Goal: Transaction & Acquisition: Purchase product/service

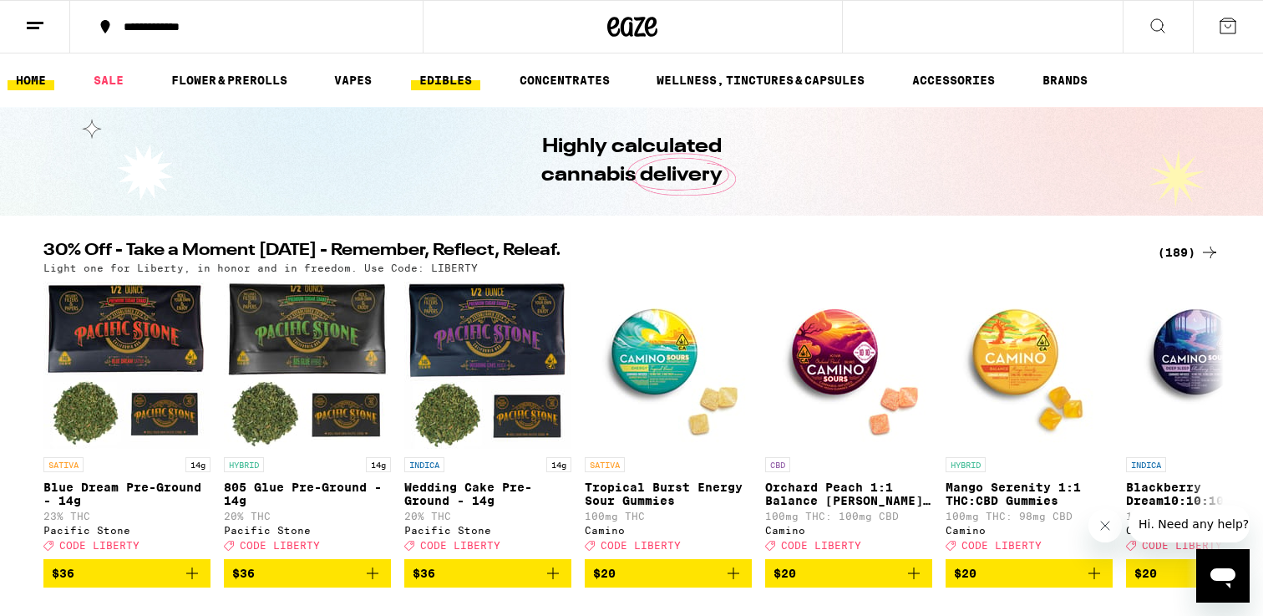
click at [465, 77] on link "EDIBLES" at bounding box center [445, 80] width 69 height 20
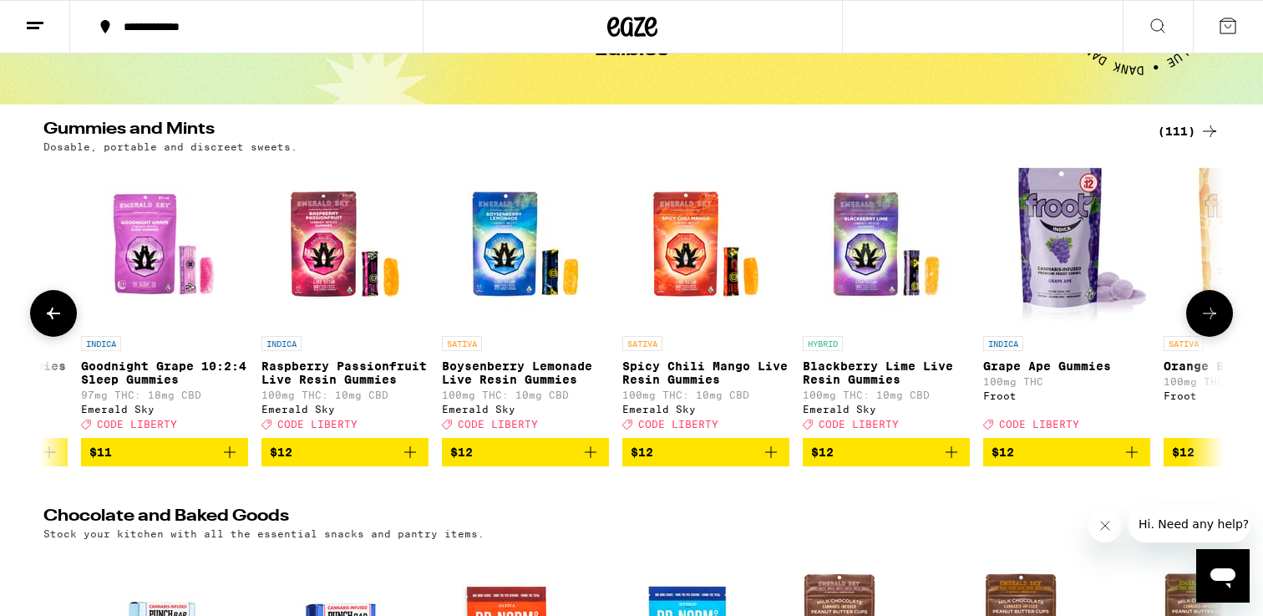
scroll to position [0, 3023]
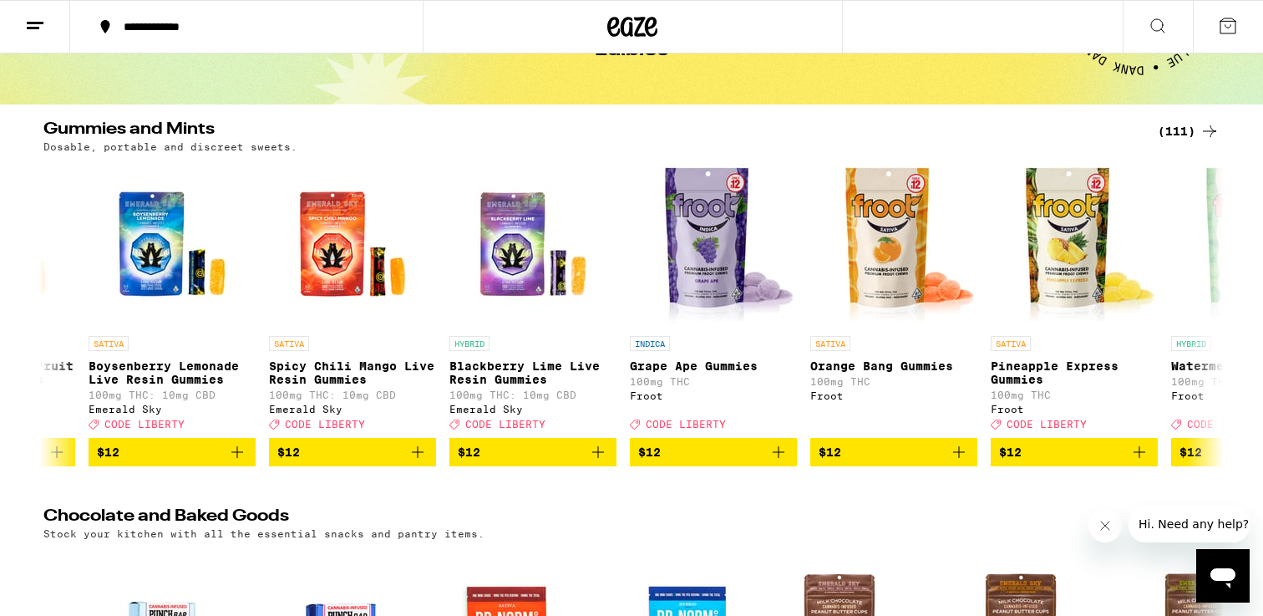
click at [1177, 126] on div "(111)" at bounding box center [1189, 131] width 62 height 20
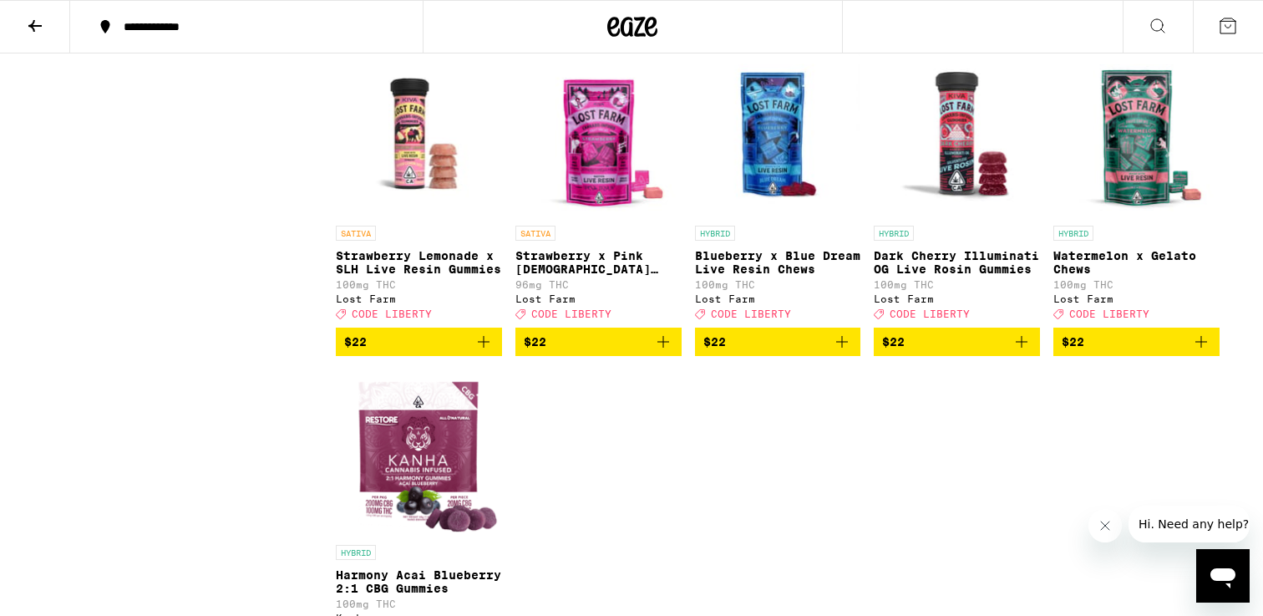
click at [490, 352] on icon "Add to bag" at bounding box center [484, 342] width 20 height 20
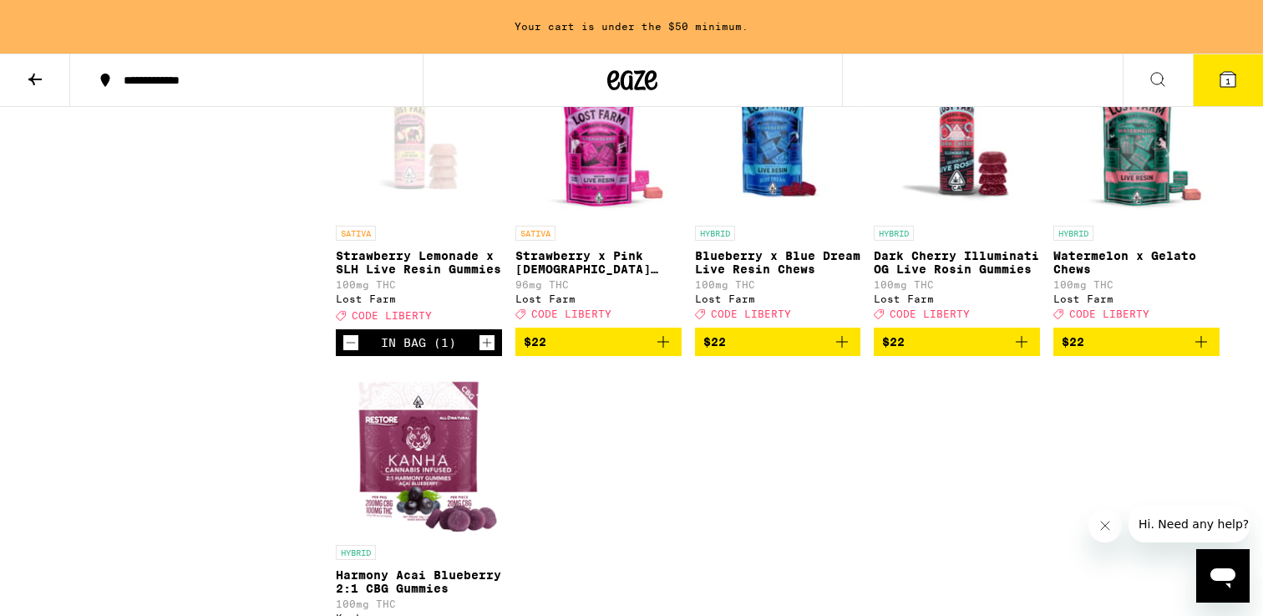
click at [490, 353] on icon "Increment" at bounding box center [487, 343] width 15 height 20
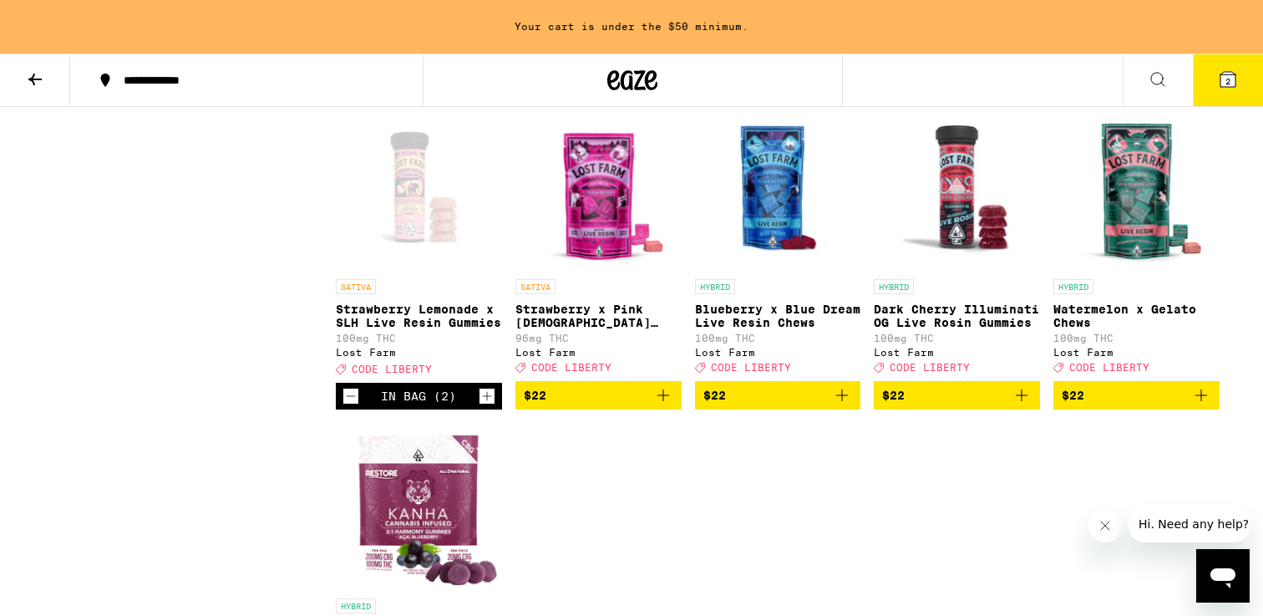
click at [490, 406] on icon "Increment" at bounding box center [487, 396] width 15 height 20
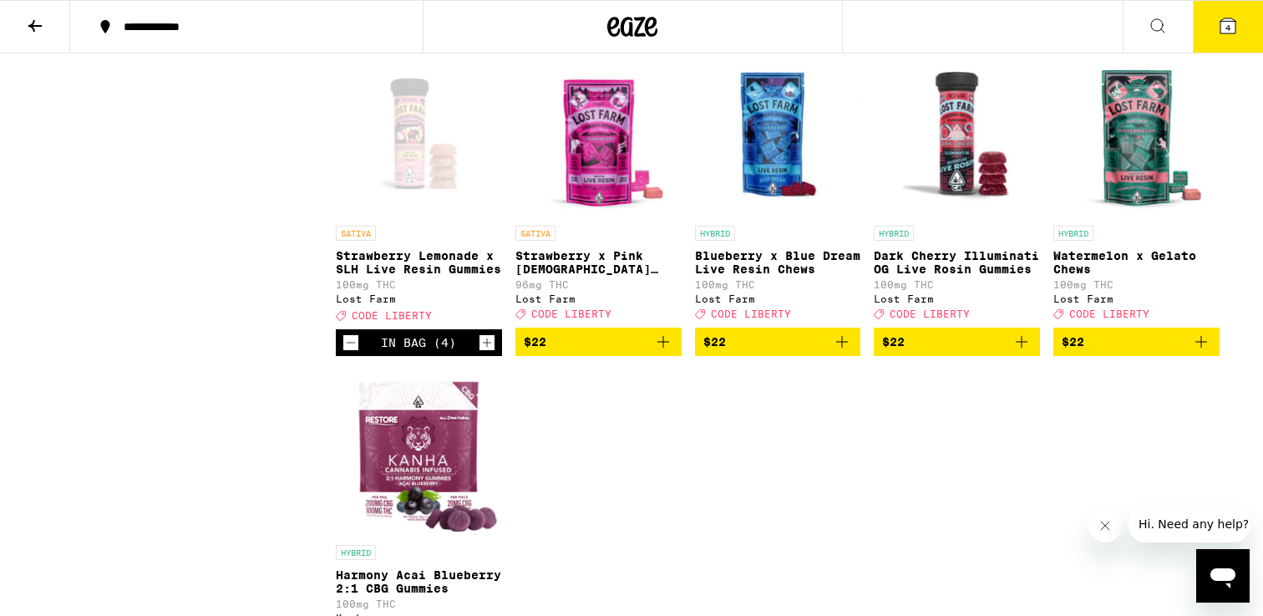
click at [1230, 31] on span "4" at bounding box center [1228, 28] width 5 height 10
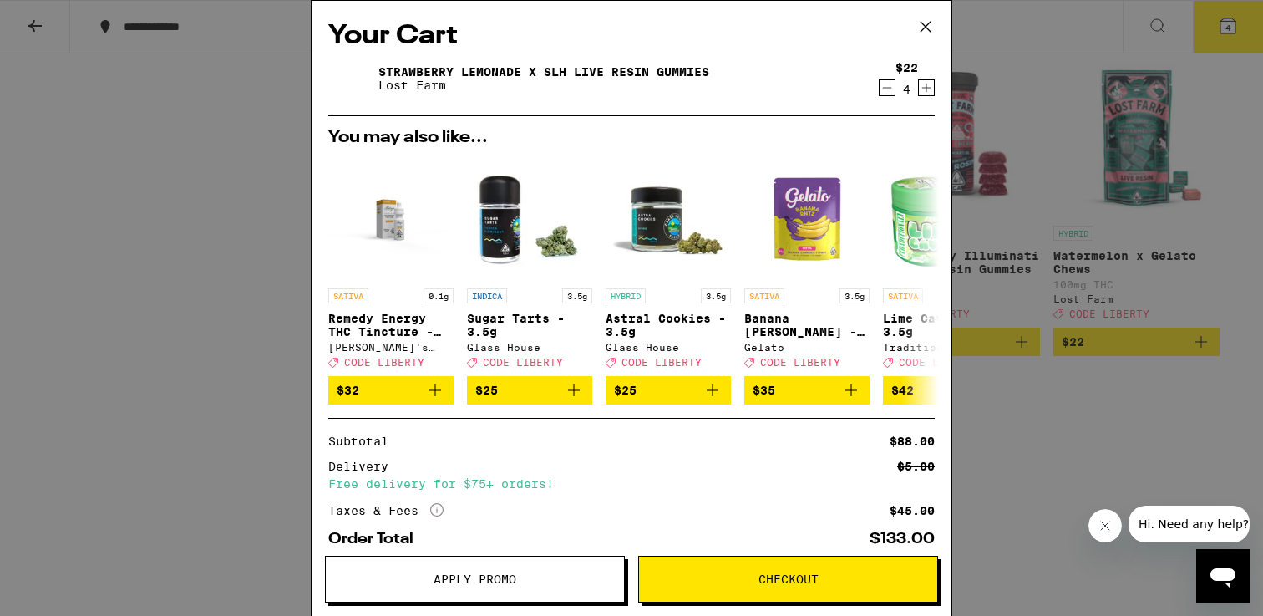
scroll to position [94, 0]
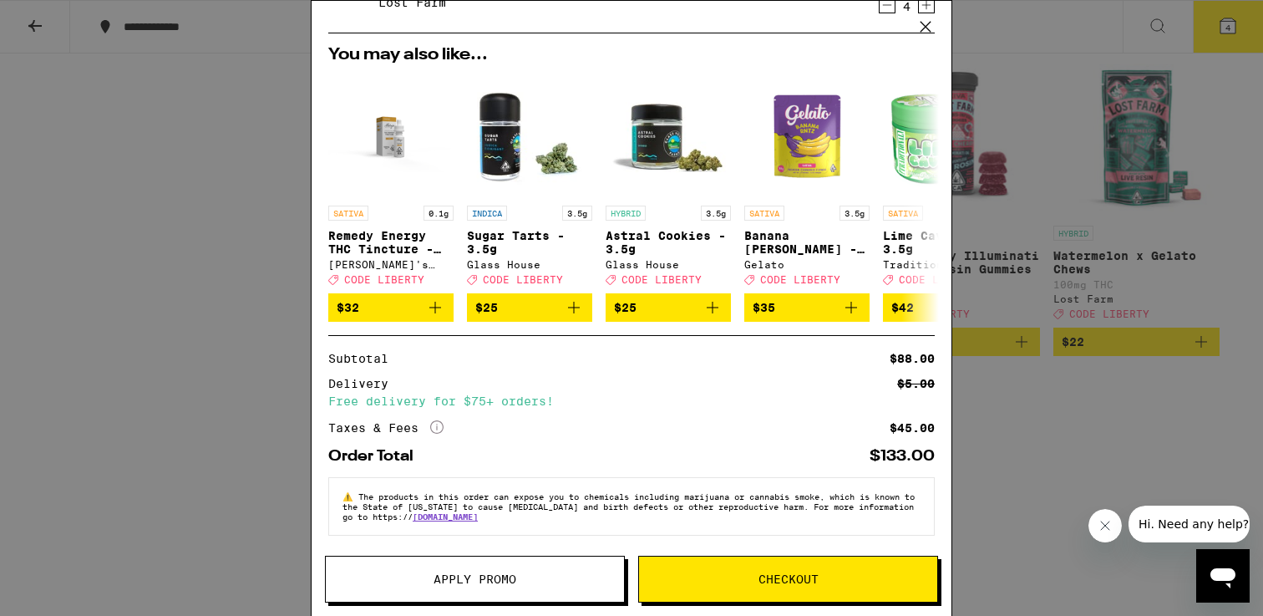
click at [775, 567] on button "Checkout" at bounding box center [788, 579] width 300 height 47
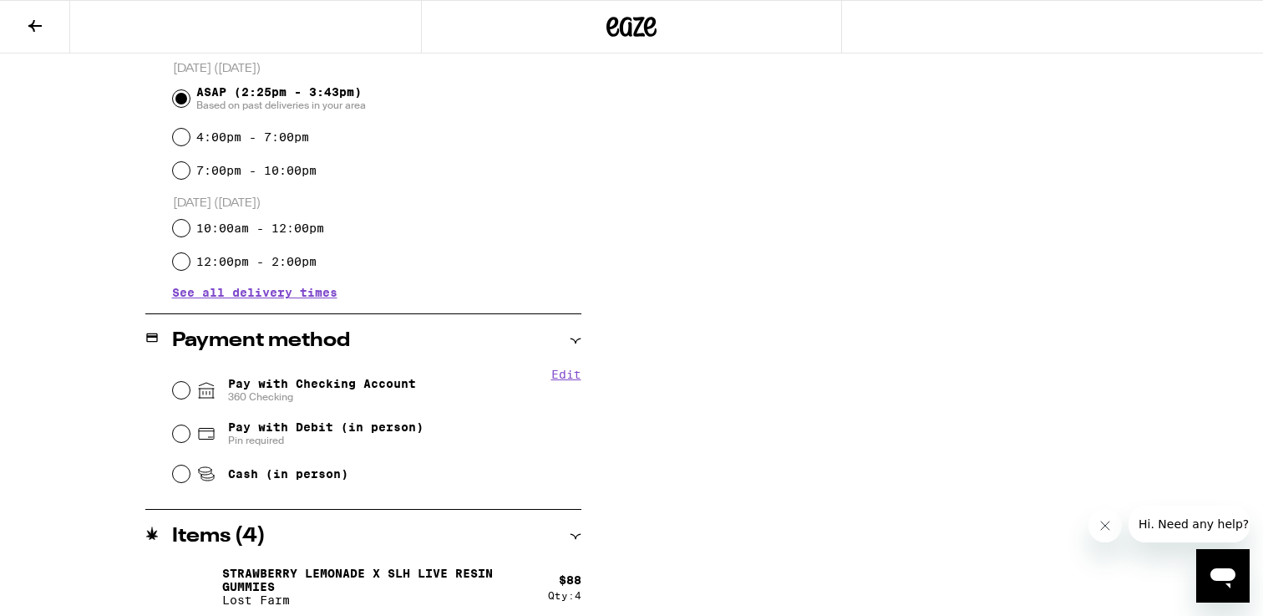
scroll to position [469, 0]
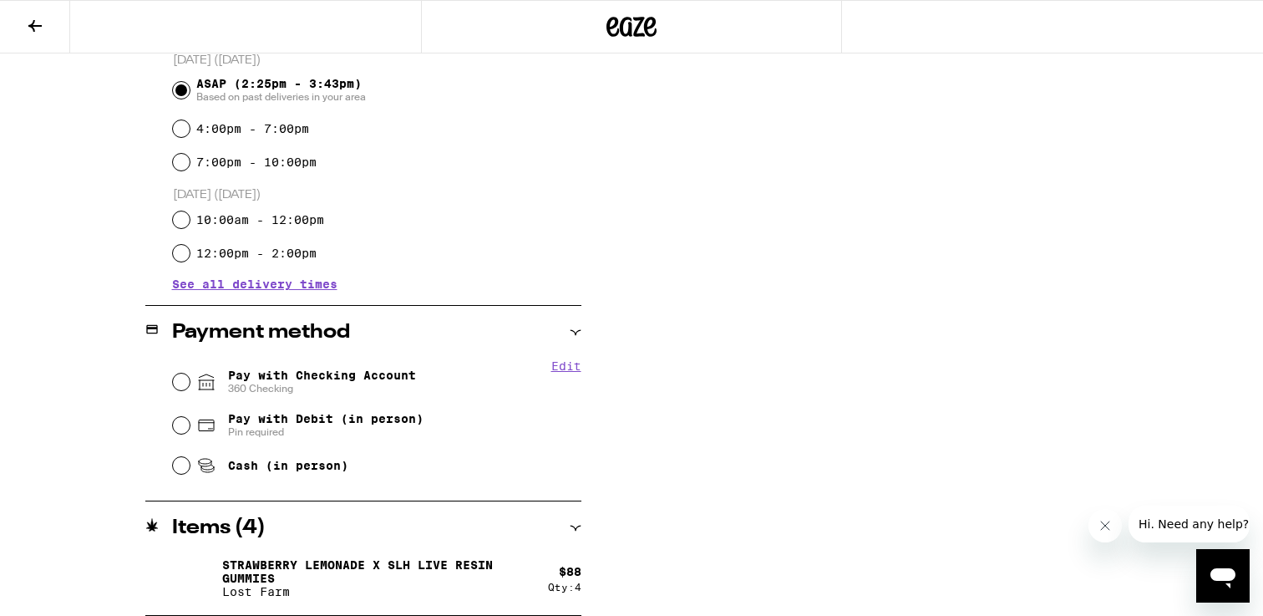
click at [360, 367] on div "Pay with Checking Account 360 Checking" at bounding box center [377, 381] width 409 height 43
click at [369, 430] on span "Pin required" at bounding box center [326, 431] width 196 height 13
click at [190, 430] on input "Pay with Debit (in person) Pin required" at bounding box center [181, 425] width 17 height 17
radio input "true"
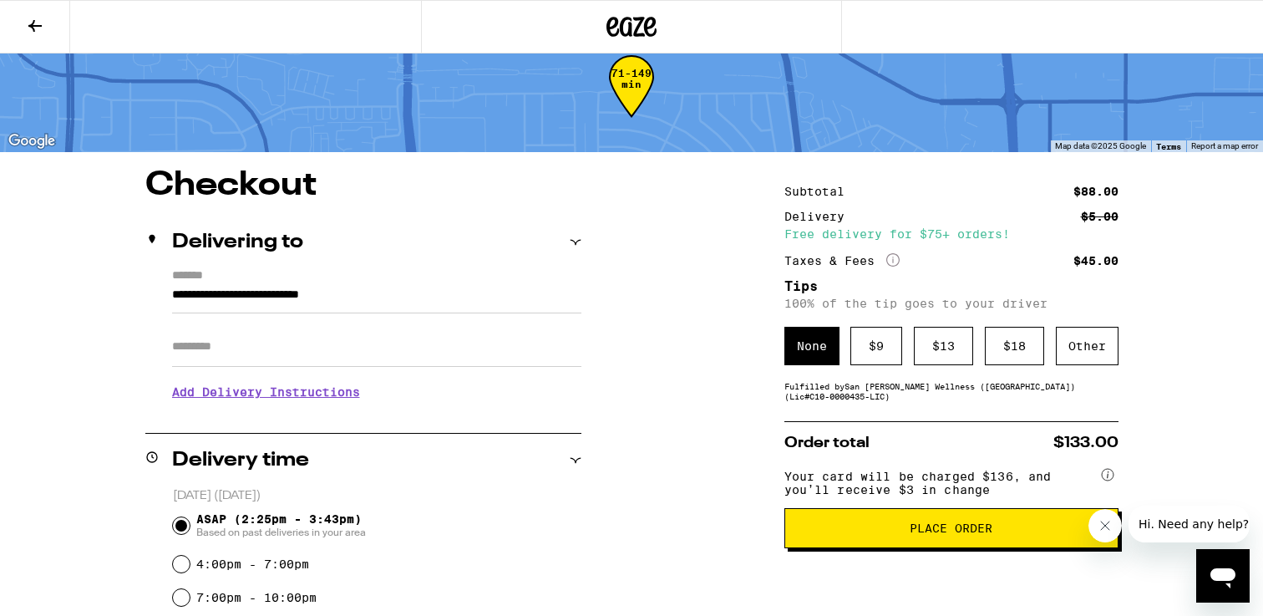
scroll to position [0, 0]
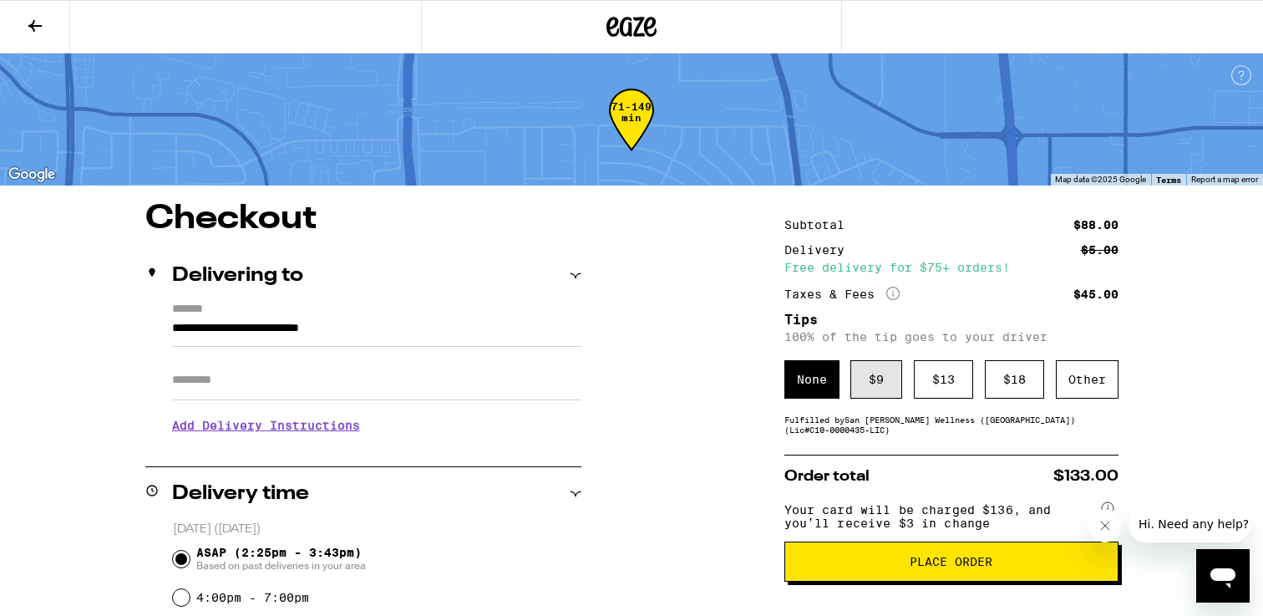
click at [880, 383] on div "$ 9" at bounding box center [877, 379] width 52 height 38
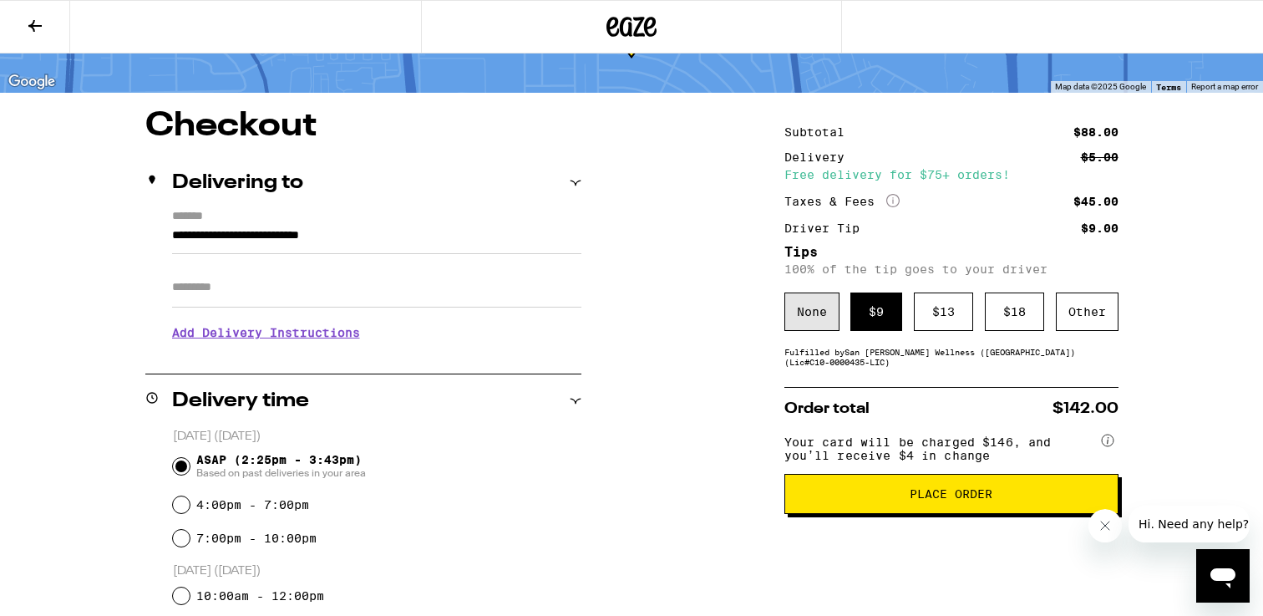
scroll to position [99, 0]
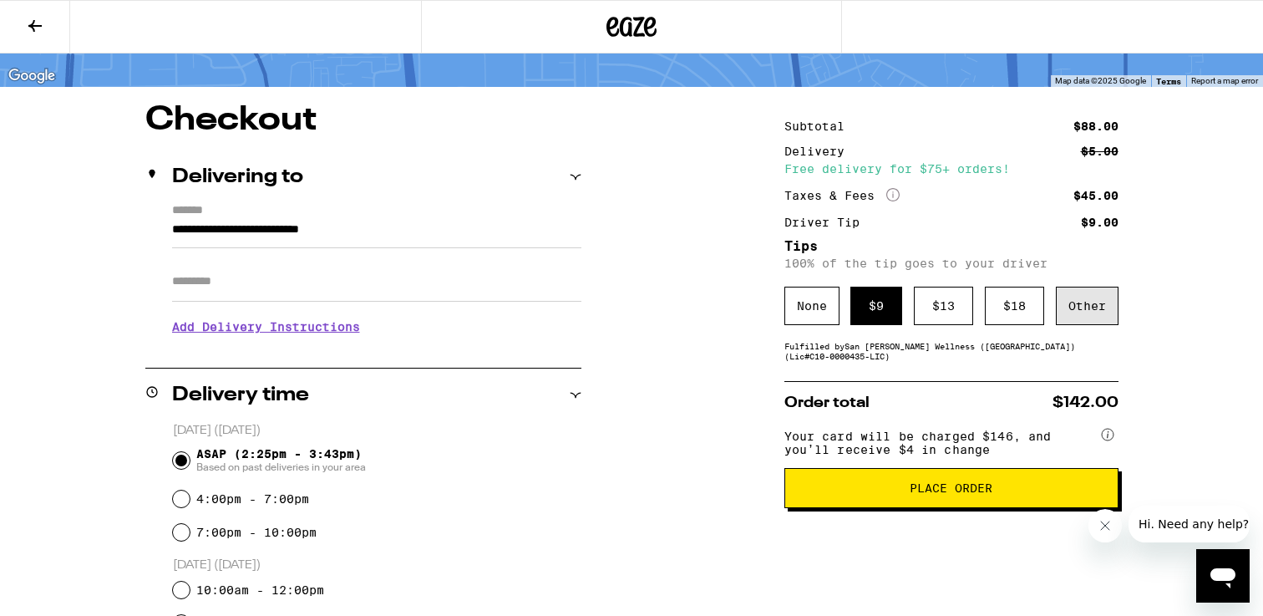
click at [1095, 313] on div "Other" at bounding box center [1087, 306] width 63 height 38
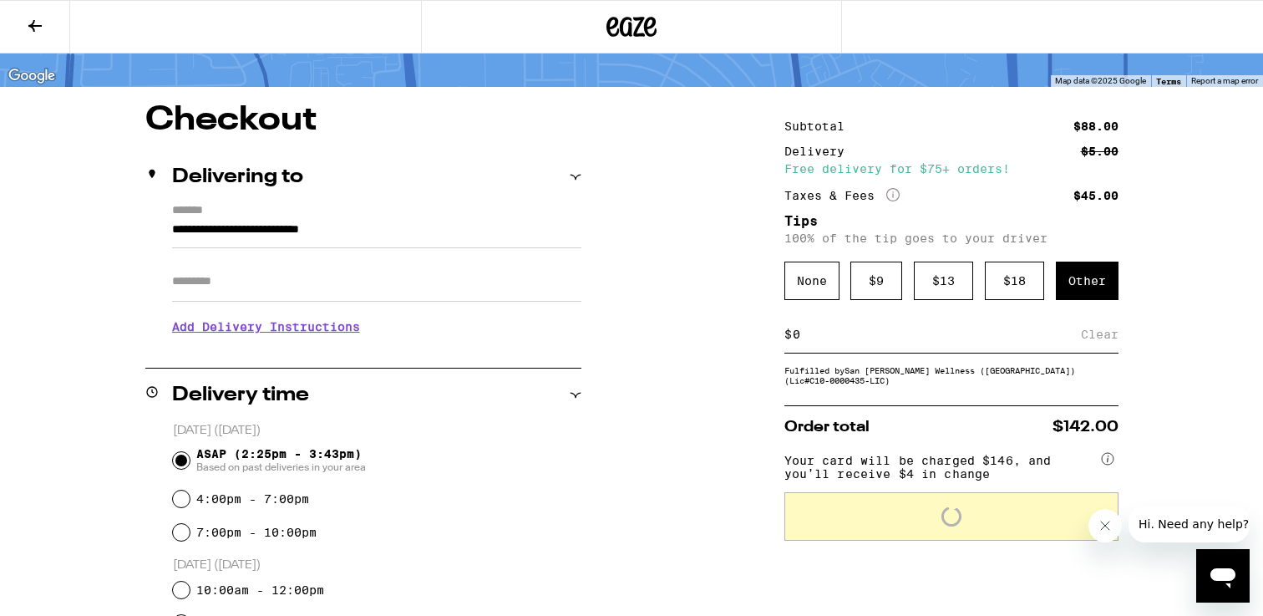
click at [965, 340] on input at bounding box center [936, 334] width 289 height 15
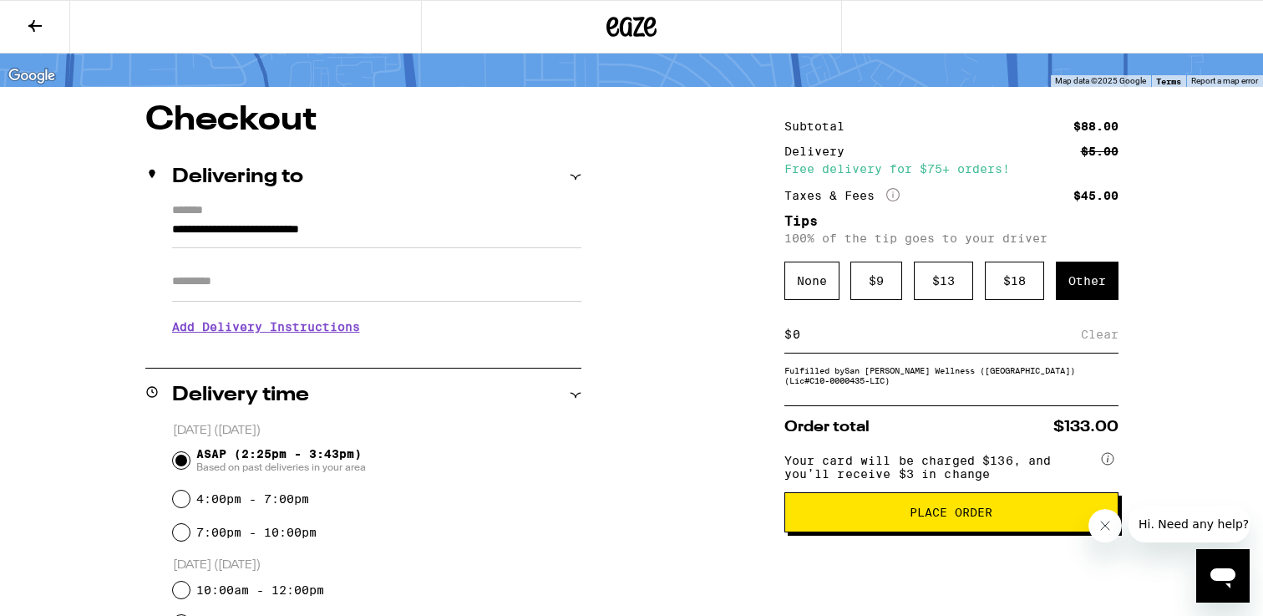
type input "6"
type input "5"
click at [888, 532] on button "Place Order" at bounding box center [952, 512] width 334 height 40
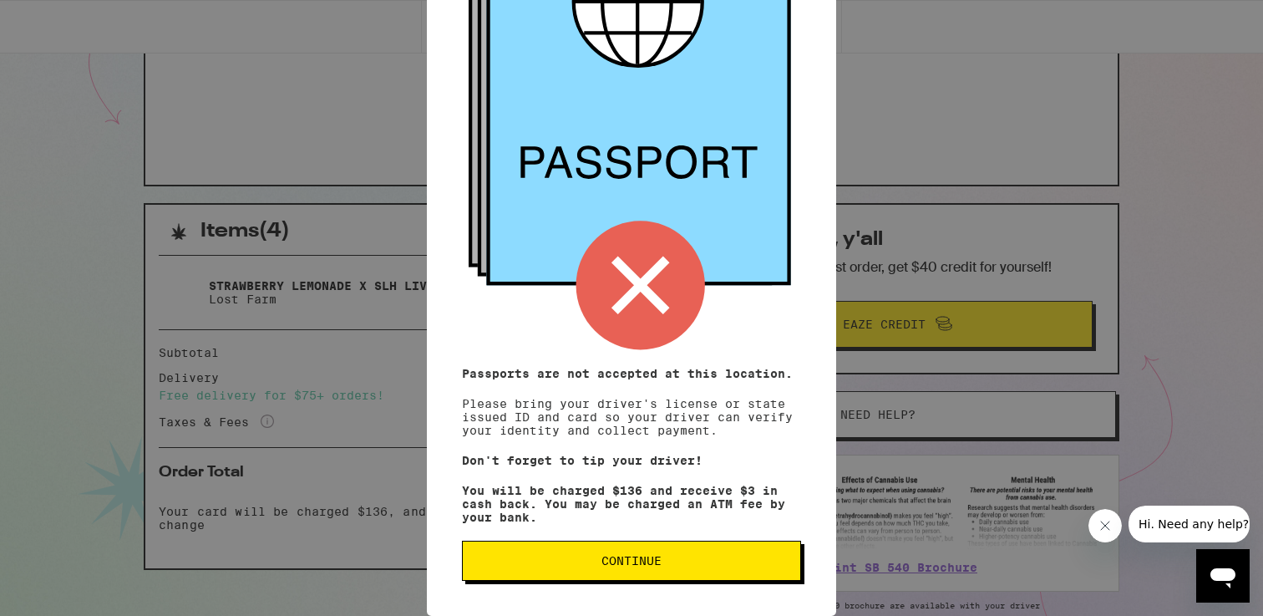
scroll to position [299, 0]
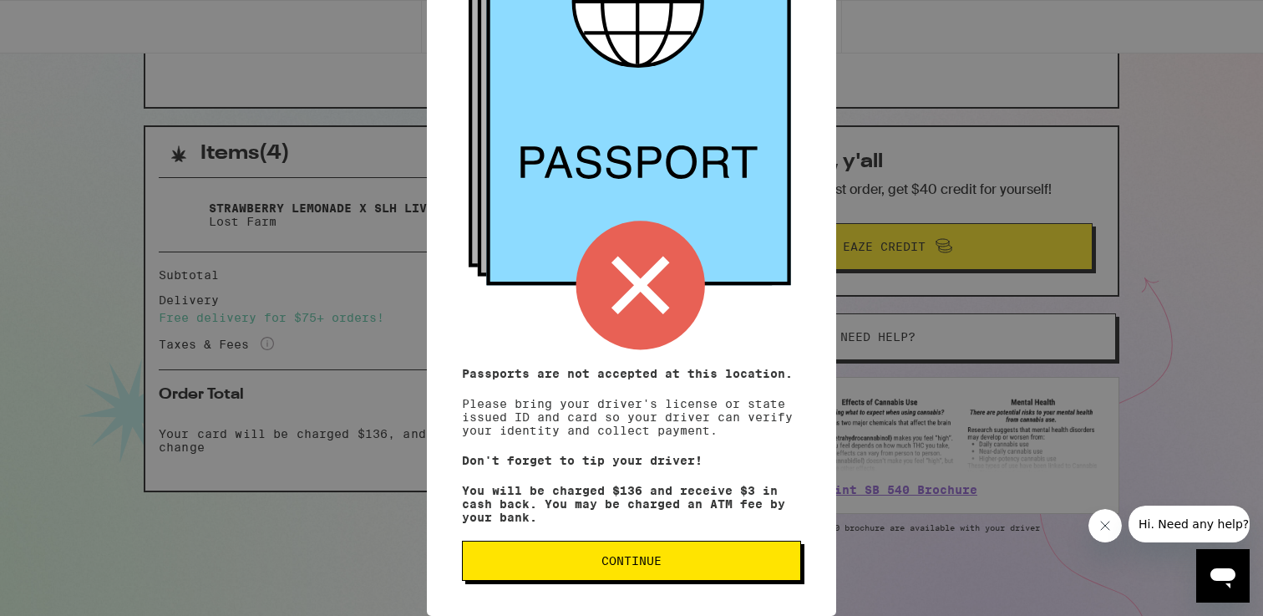
click at [673, 564] on span "Continue" at bounding box center [631, 561] width 311 height 12
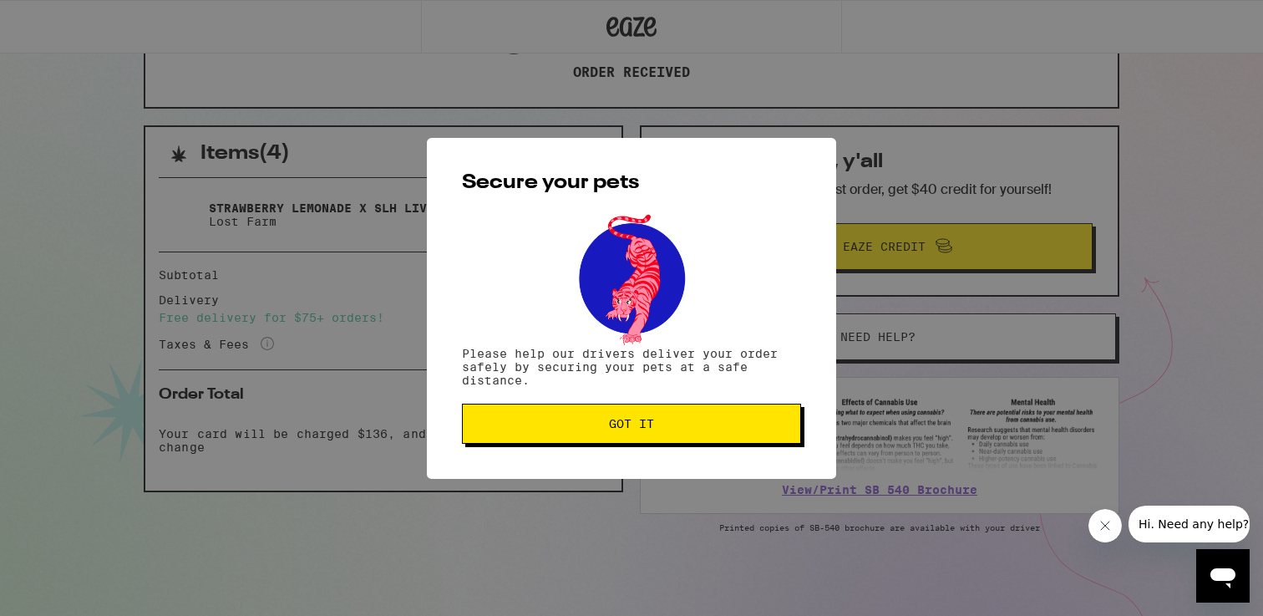
click at [656, 435] on button "Got it" at bounding box center [631, 424] width 339 height 40
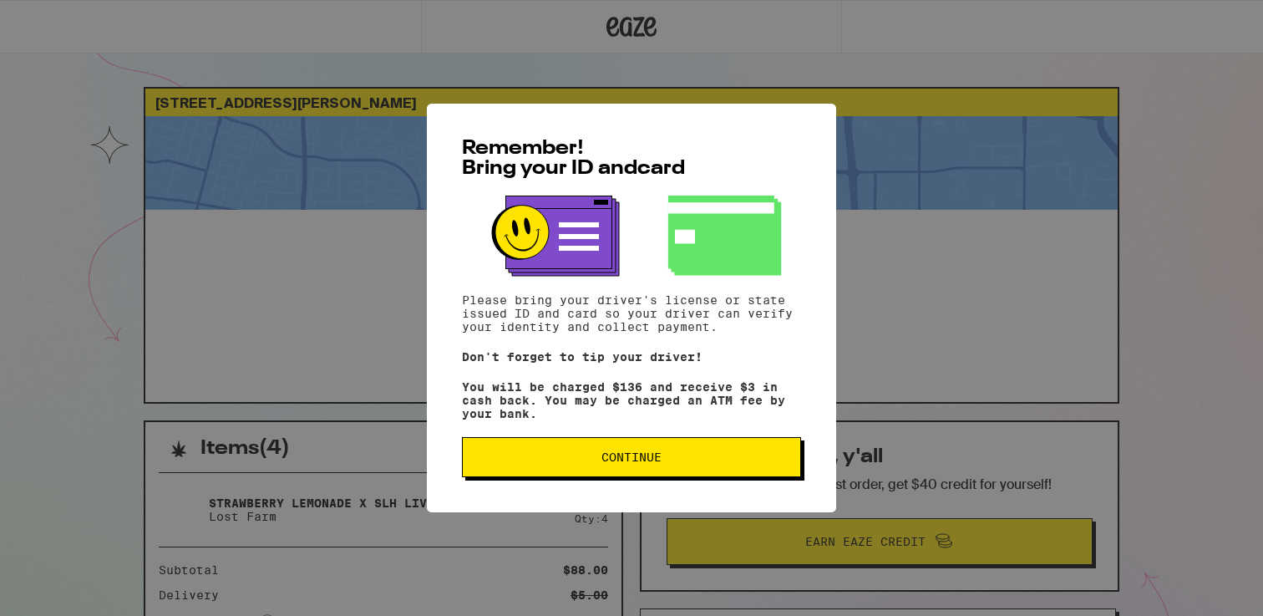
click at [635, 463] on span "Continue" at bounding box center [632, 457] width 60 height 12
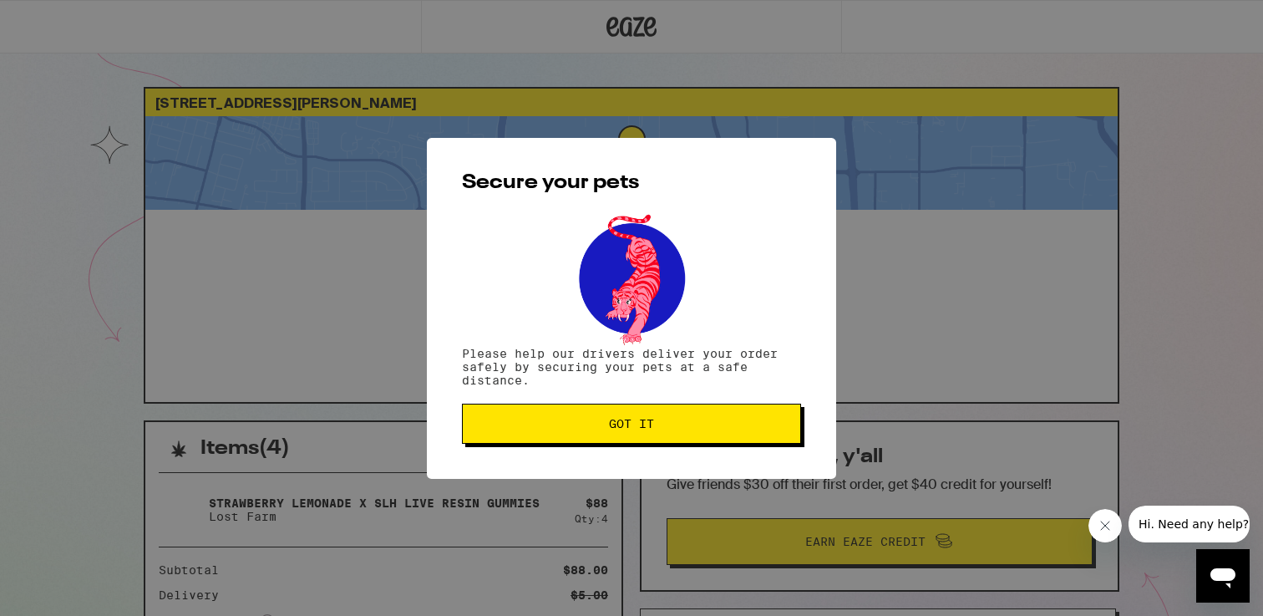
click at [635, 470] on div "Secure your pets Please help our drivers deliver your order safely by securing …" at bounding box center [631, 308] width 409 height 341
click at [586, 429] on span "Got it" at bounding box center [631, 424] width 311 height 12
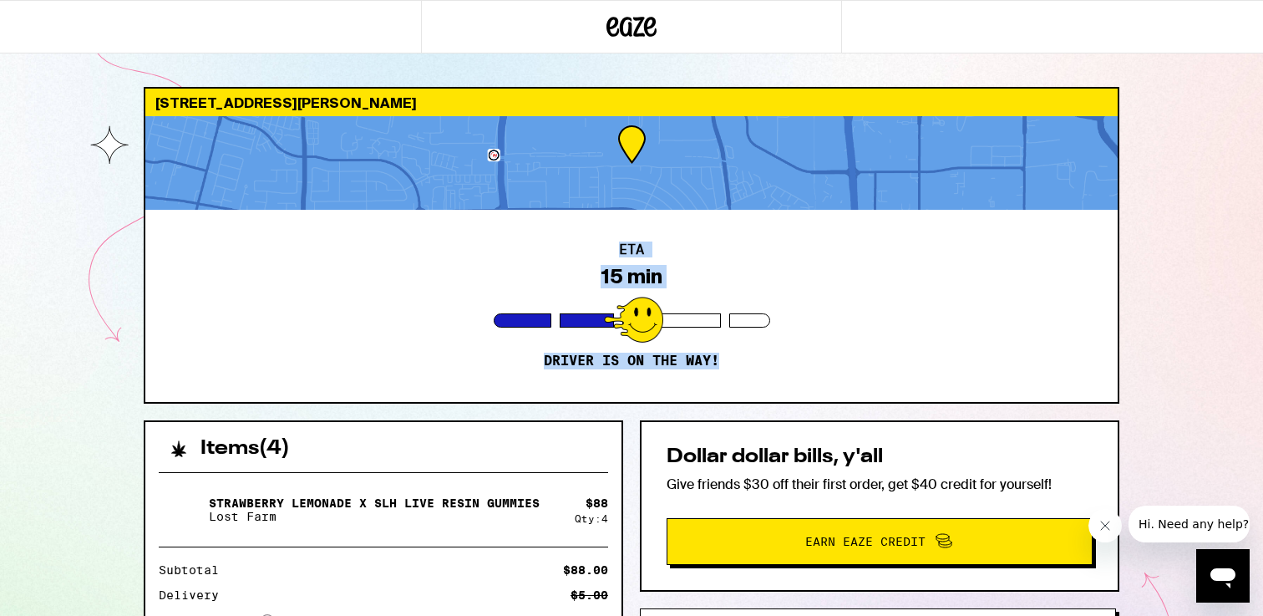
drag, startPoint x: 609, startPoint y: 246, endPoint x: 628, endPoint y: 383, distance: 138.3
click at [628, 383] on div "ETA 15 min Driver is on the way!" at bounding box center [631, 306] width 973 height 192
drag, startPoint x: 628, startPoint y: 383, endPoint x: 613, endPoint y: 236, distance: 147.8
click at [613, 236] on div "ETA 15 min Driver is on the way!" at bounding box center [631, 306] width 973 height 192
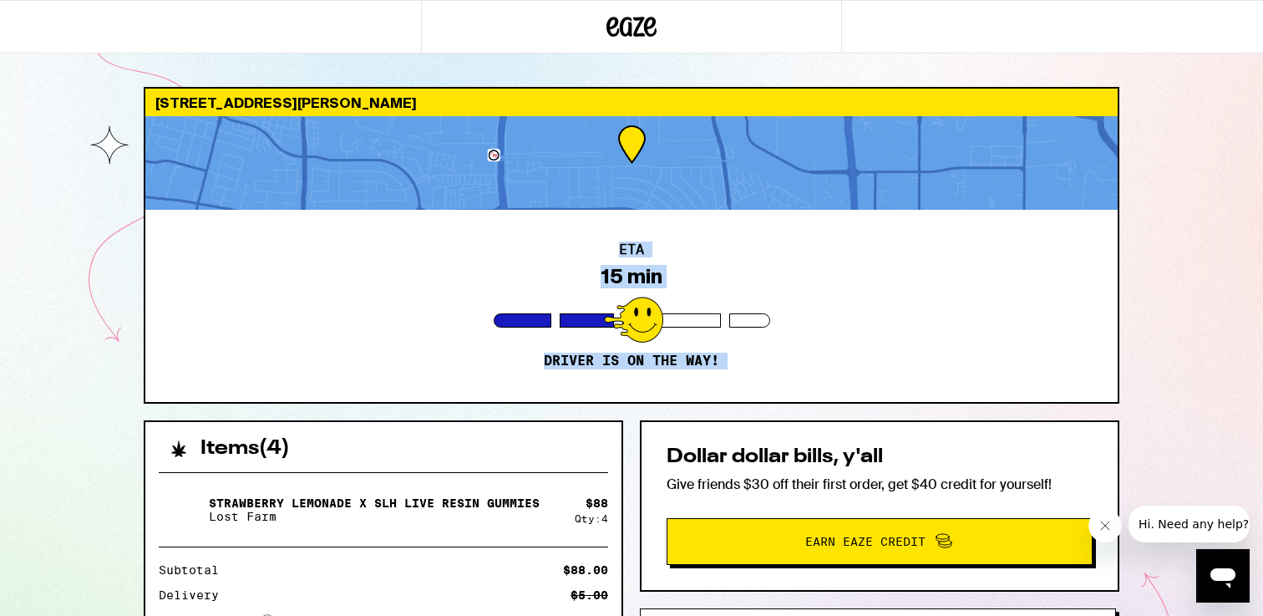
click at [613, 236] on div "ETA 15 min Driver is on the way!" at bounding box center [631, 306] width 973 height 192
drag, startPoint x: 613, startPoint y: 236, endPoint x: 623, endPoint y: 377, distance: 141.6
click at [623, 377] on div "ETA 15 min Driver is on the way!" at bounding box center [631, 306] width 973 height 192
click at [623, 390] on div "ETA 15 min Driver is on the way!" at bounding box center [631, 306] width 973 height 192
drag, startPoint x: 623, startPoint y: 390, endPoint x: 601, endPoint y: 244, distance: 148.0
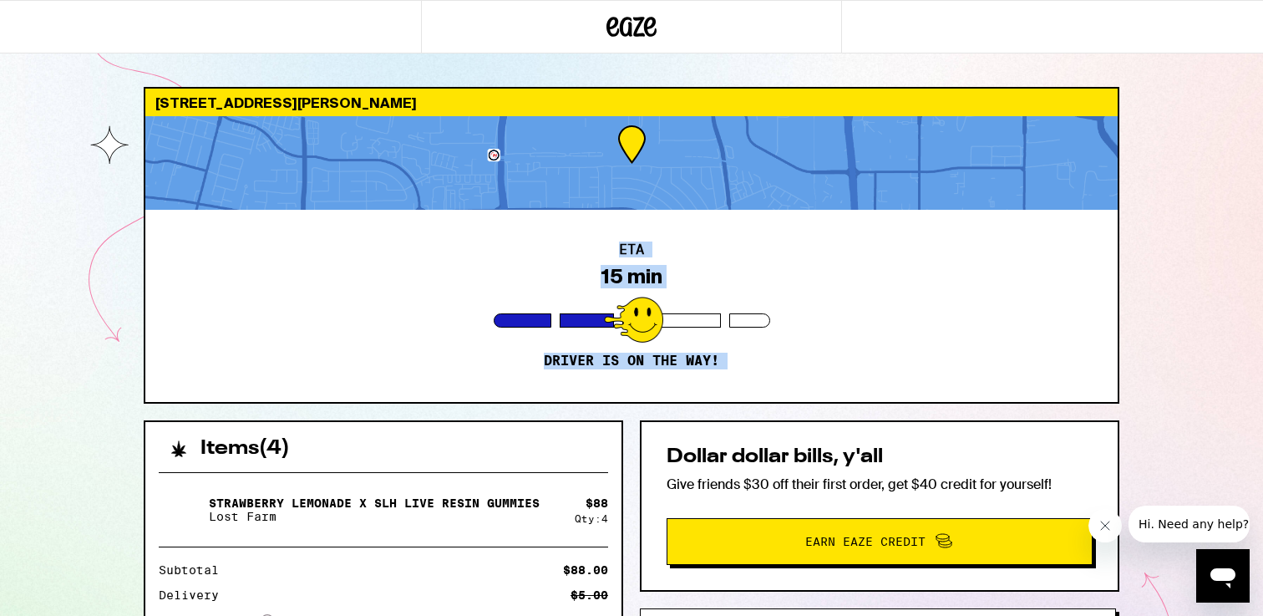
click at [601, 244] on div "ETA 15 min Driver is on the way!" at bounding box center [631, 306] width 973 height 192
drag, startPoint x: 601, startPoint y: 244, endPoint x: 631, endPoint y: 389, distance: 147.7
click at [631, 389] on div "ETA 15 min Driver is on the way!" at bounding box center [631, 306] width 973 height 192
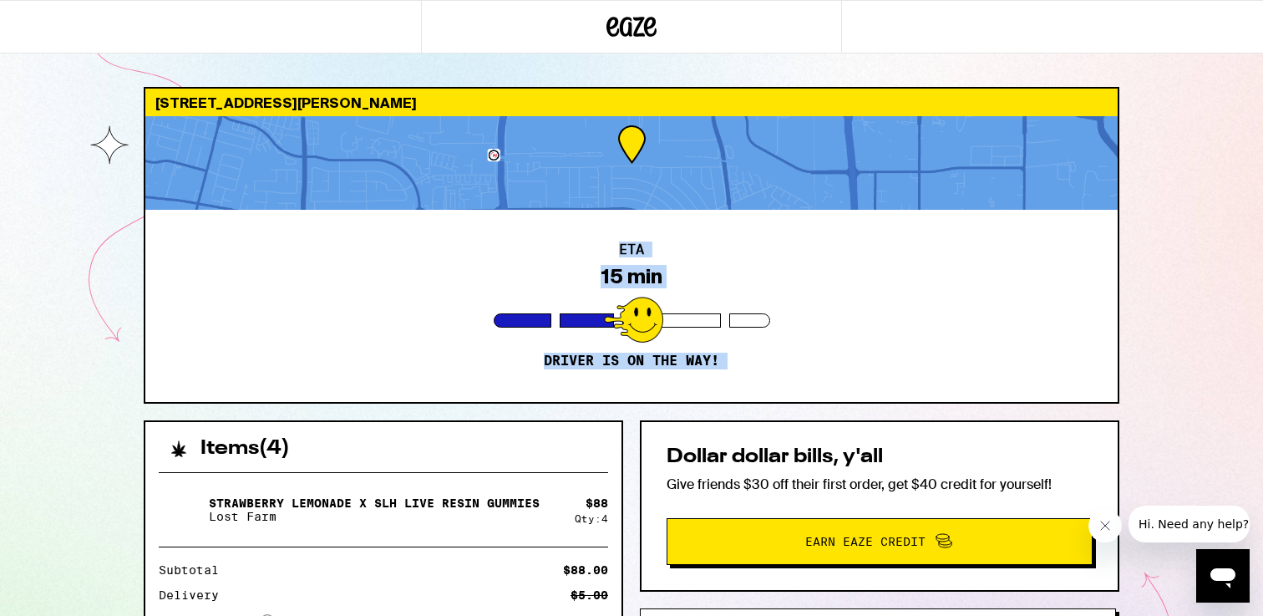
drag, startPoint x: 631, startPoint y: 389, endPoint x: 615, endPoint y: 234, distance: 155.4
click at [615, 234] on div "ETA 15 min Driver is on the way!" at bounding box center [631, 306] width 973 height 192
drag, startPoint x: 615, startPoint y: 234, endPoint x: 627, endPoint y: 382, distance: 148.4
click at [627, 382] on div "ETA 15 min Driver is on the way!" at bounding box center [631, 306] width 973 height 192
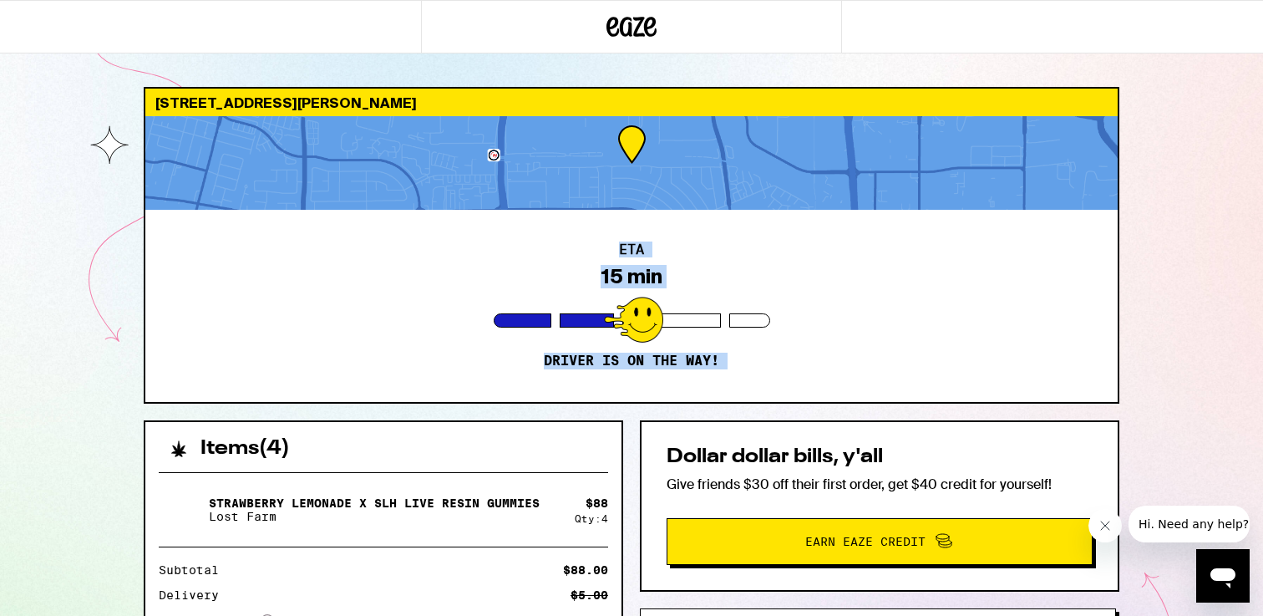
click at [627, 382] on div "ETA 15 min Driver is on the way!" at bounding box center [631, 306] width 973 height 192
drag, startPoint x: 627, startPoint y: 382, endPoint x: 601, endPoint y: 245, distance: 139.5
click at [601, 245] on div "ETA 15 min Driver is on the way!" at bounding box center [631, 306] width 973 height 192
click at [577, 257] on div "ETA 15 min Driver is on the way!" at bounding box center [631, 306] width 973 height 192
drag, startPoint x: 577, startPoint y: 257, endPoint x: 599, endPoint y: 363, distance: 109.1
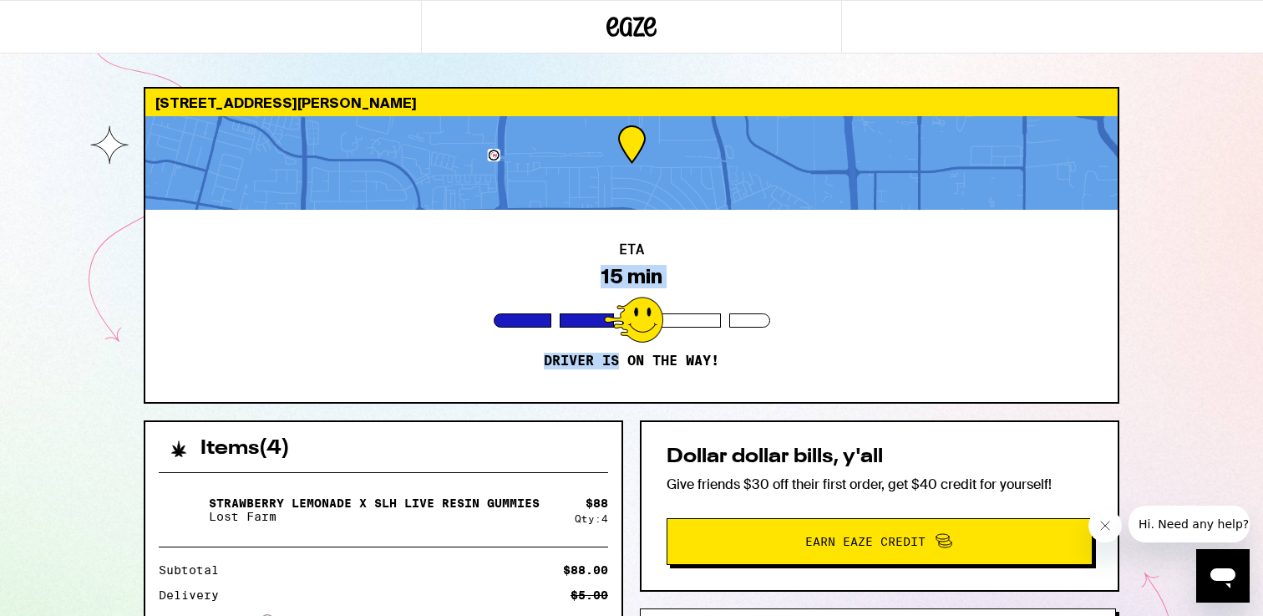
click at [599, 363] on div "ETA 15 min Driver is on the way!" at bounding box center [631, 306] width 973 height 192
click at [599, 363] on p "Driver is on the way!" at bounding box center [631, 361] width 175 height 17
drag, startPoint x: 599, startPoint y: 374, endPoint x: 591, endPoint y: 238, distance: 135.6
click at [591, 238] on div "ETA 15 min Driver is on the way!" at bounding box center [631, 306] width 973 height 192
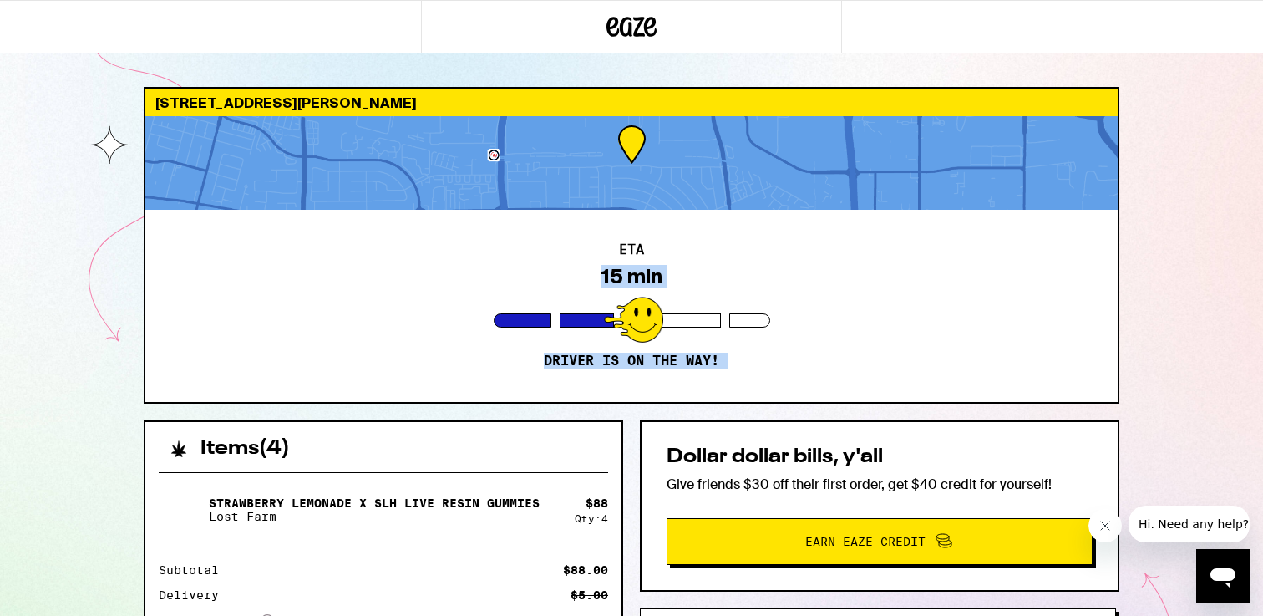
drag, startPoint x: 591, startPoint y: 238, endPoint x: 645, endPoint y: 391, distance: 162.3
click at [645, 391] on div "ETA 15 min Driver is on the way!" at bounding box center [631, 306] width 973 height 192
drag, startPoint x: 645, startPoint y: 391, endPoint x: 650, endPoint y: 222, distance: 168.9
click at [650, 222] on div "ETA 14 min Driver is on the way!" at bounding box center [631, 306] width 973 height 192
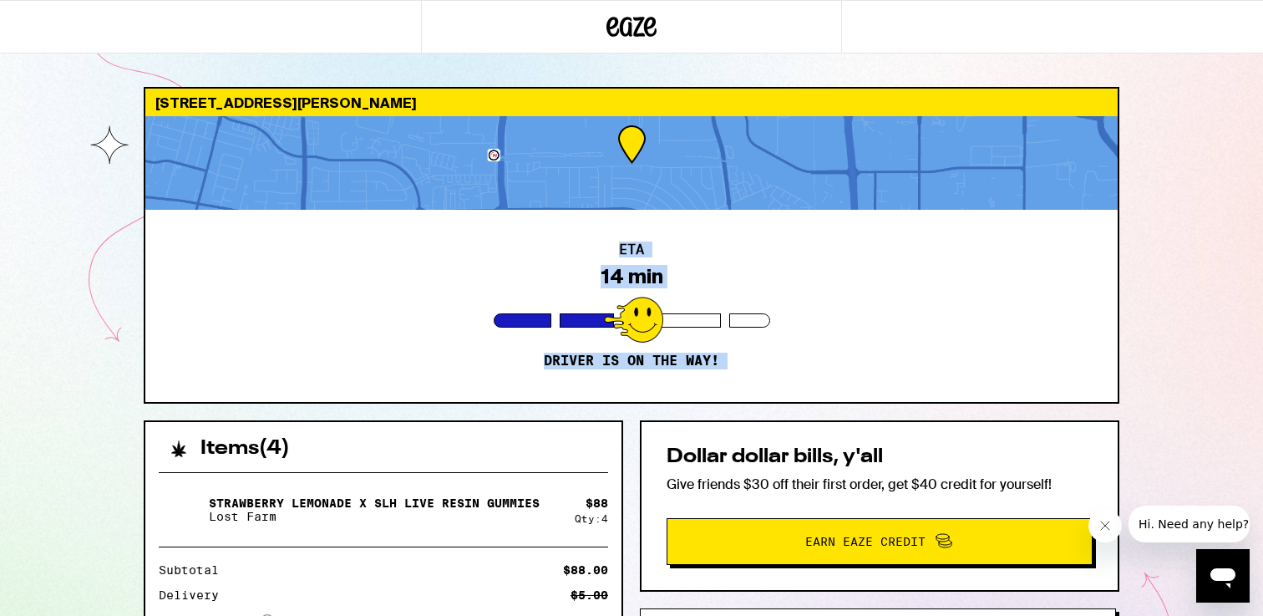
click at [650, 222] on div "ETA 14 min Driver is on the way!" at bounding box center [631, 306] width 973 height 192
drag, startPoint x: 650, startPoint y: 222, endPoint x: 705, endPoint y: 398, distance: 183.9
click at [705, 398] on div "ETA 14 min Driver is on the way!" at bounding box center [631, 306] width 973 height 192
drag, startPoint x: 705, startPoint y: 398, endPoint x: 674, endPoint y: 211, distance: 188.9
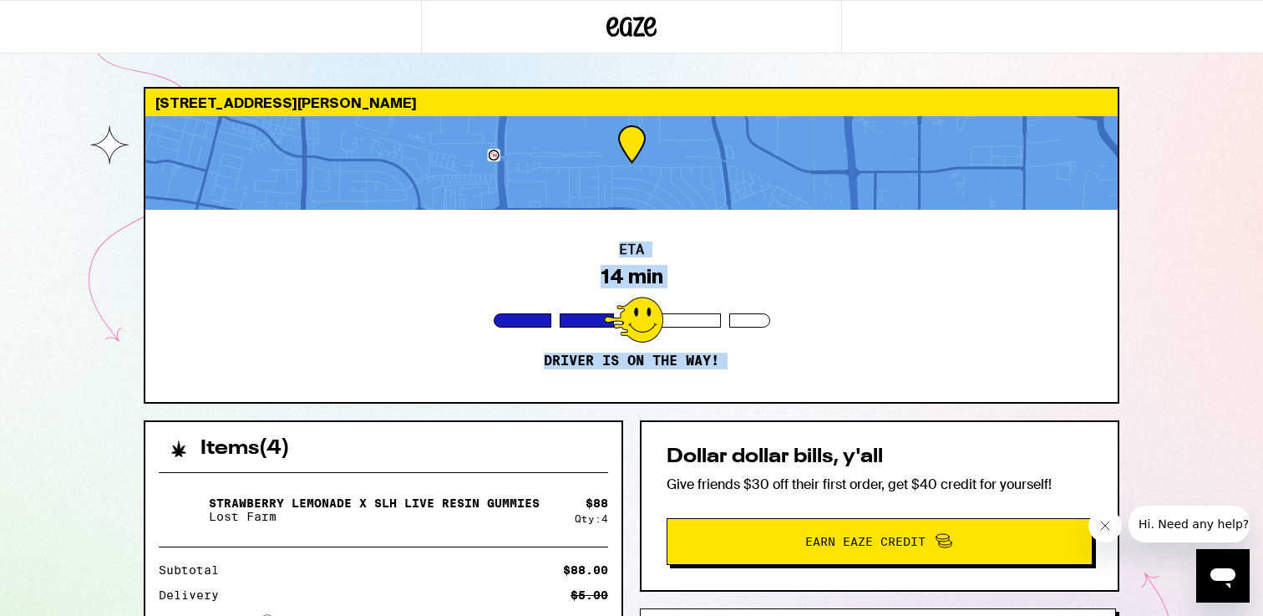
click at [674, 211] on div "ETA 14 min Driver is on the way!" at bounding box center [631, 306] width 973 height 192
drag, startPoint x: 674, startPoint y: 211, endPoint x: 765, endPoint y: 384, distance: 194.4
click at [765, 384] on div "ETA 14 min Driver is on the way!" at bounding box center [631, 306] width 973 height 192
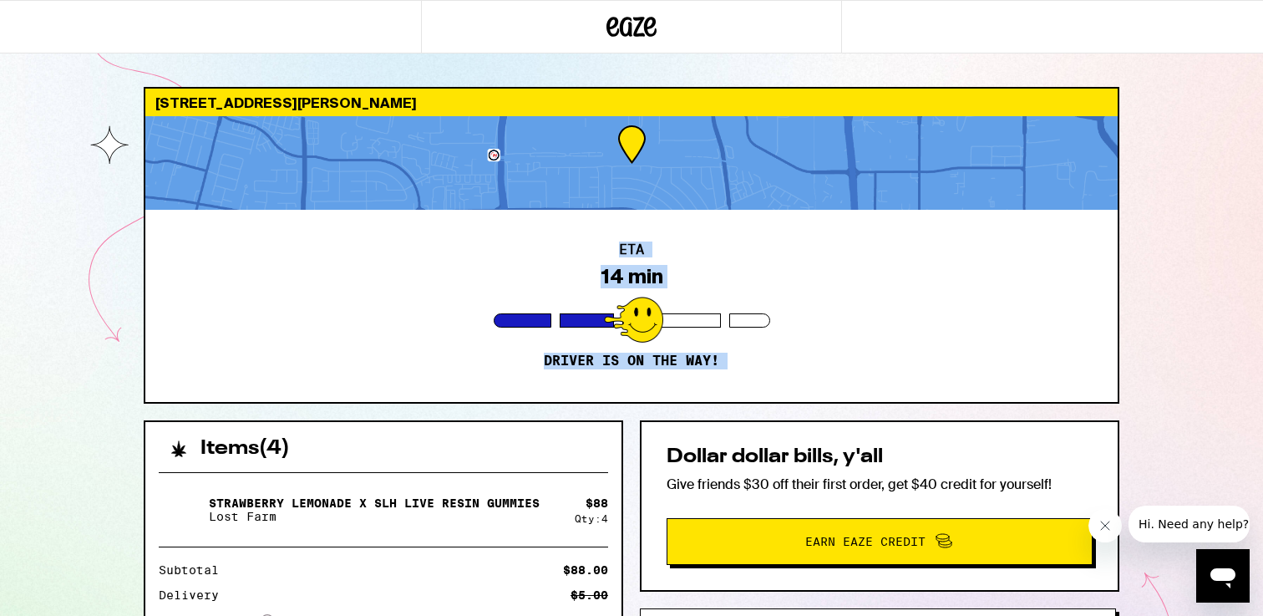
drag, startPoint x: 765, startPoint y: 384, endPoint x: 732, endPoint y: 191, distance: 195.8
click at [732, 191] on div "[STREET_ADDRESS][PERSON_NAME][PERSON_NAME] ETA 14 min Driver is on the way!" at bounding box center [632, 245] width 976 height 317
click at [732, 191] on div at bounding box center [631, 163] width 973 height 94
drag, startPoint x: 732, startPoint y: 191, endPoint x: 752, endPoint y: 381, distance: 191.6
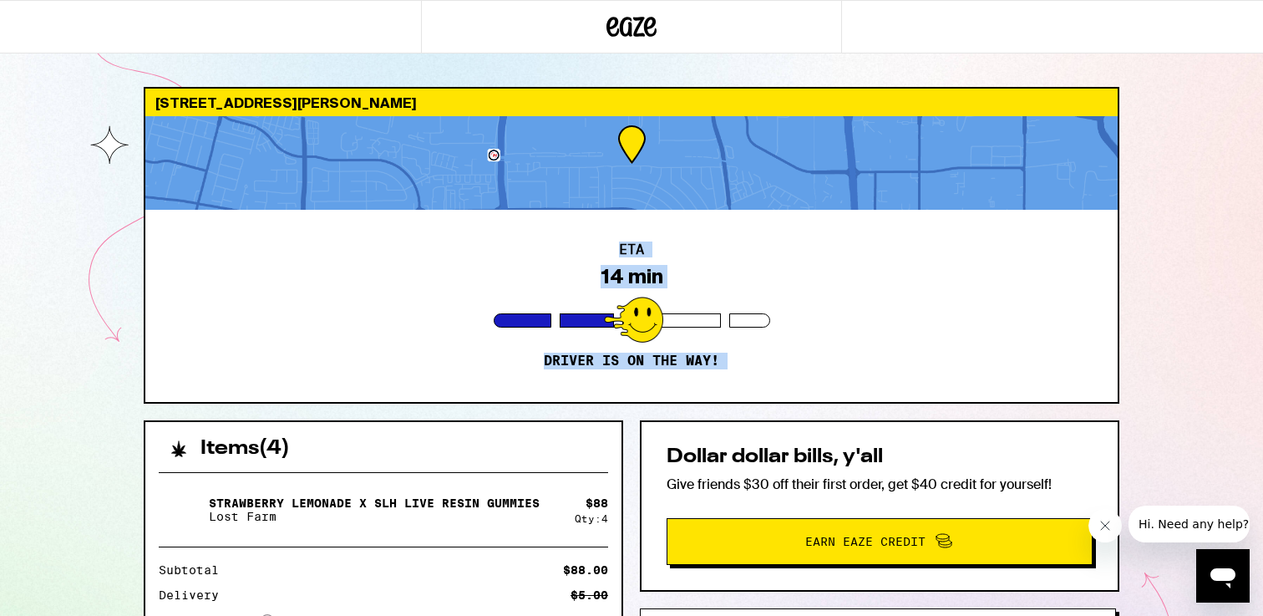
click at [752, 381] on div "[STREET_ADDRESS][PERSON_NAME][PERSON_NAME] ETA 14 min Driver is on the way!" at bounding box center [632, 245] width 976 height 317
drag, startPoint x: 752, startPoint y: 381, endPoint x: 741, endPoint y: 199, distance: 182.5
click at [741, 199] on div "[STREET_ADDRESS][PERSON_NAME][PERSON_NAME] ETA 14 min Driver is on the way!" at bounding box center [632, 245] width 976 height 317
click at [741, 199] on div at bounding box center [631, 163] width 973 height 94
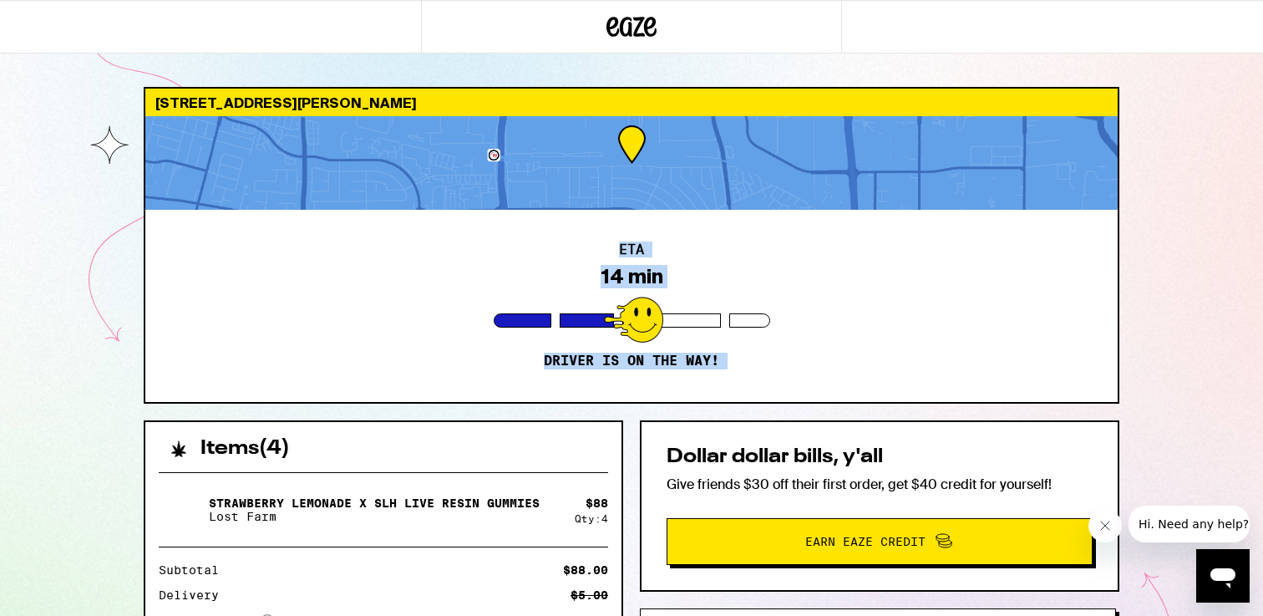
drag, startPoint x: 741, startPoint y: 199, endPoint x: 760, endPoint y: 380, distance: 182.3
click at [760, 380] on div "[STREET_ADDRESS][PERSON_NAME][PERSON_NAME] ETA 14 min Driver is on the way!" at bounding box center [632, 245] width 976 height 317
click at [554, 415] on div "[STREET_ADDRESS][PERSON_NAME] ETA 5 min Driver is on the way! Items ( 4 ) Straw…" at bounding box center [631, 499] width 1003 height 824
